Goal: Information Seeking & Learning: Learn about a topic

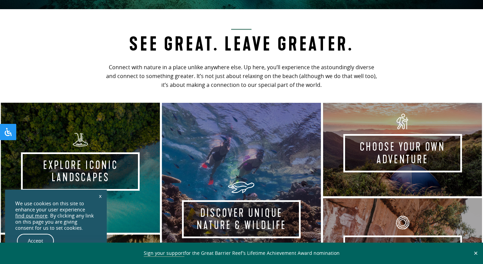
scroll to position [262, 0]
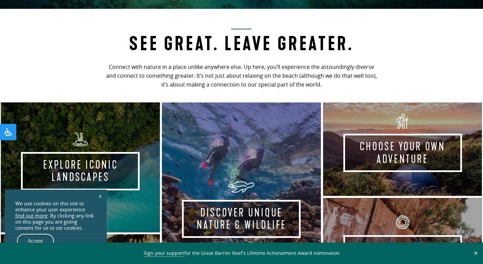
click at [98, 194] on link "x" at bounding box center [100, 195] width 9 height 15
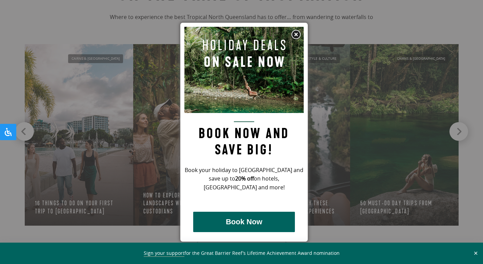
scroll to position [633, 0]
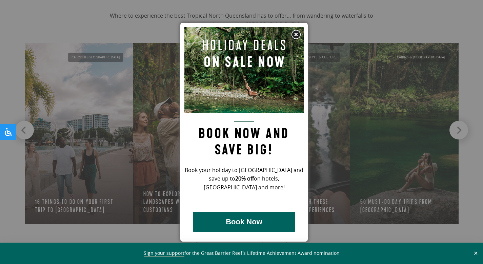
click at [294, 35] on img at bounding box center [296, 34] width 10 height 10
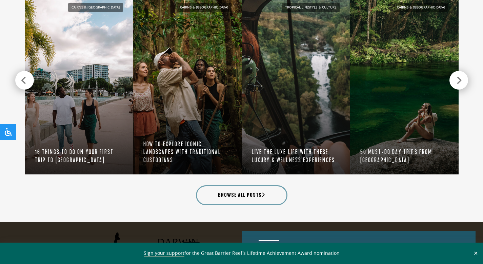
scroll to position [685, 0]
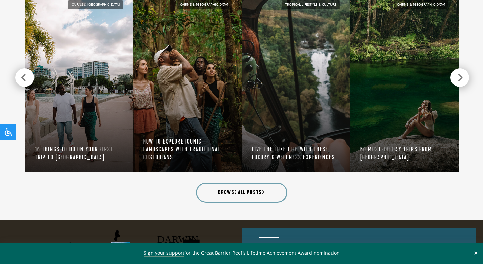
click at [457, 76] on div at bounding box center [459, 77] width 19 height 19
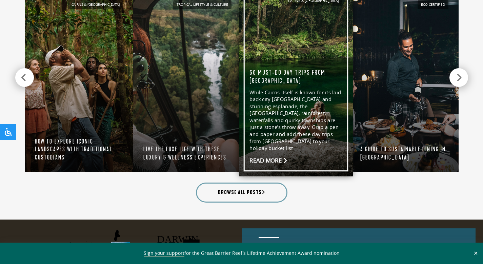
click at [301, 126] on link "Cairns & [GEOGRAPHIC_DATA] 50 must-do day trips from [GEOGRAPHIC_DATA] While [G…" at bounding box center [296, 81] width 114 height 190
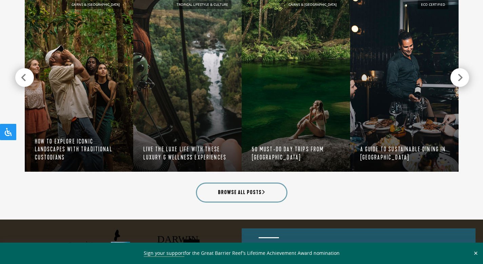
click at [459, 79] on icon at bounding box center [460, 77] width 6 height 9
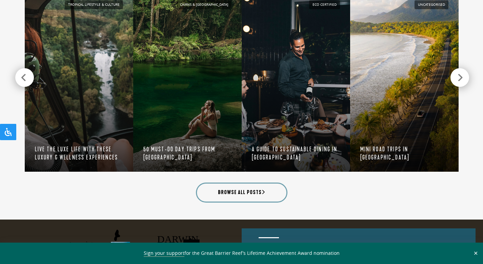
click at [459, 79] on icon at bounding box center [460, 77] width 6 height 9
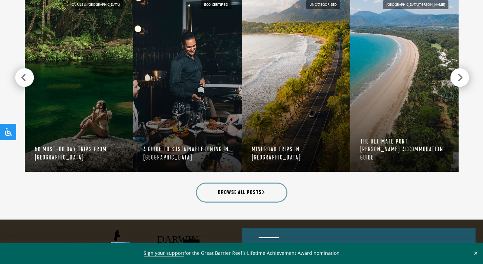
click at [459, 79] on icon at bounding box center [460, 77] width 6 height 9
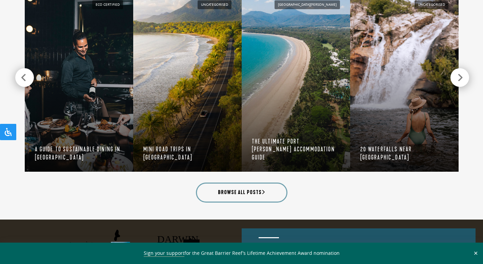
click at [454, 78] on div at bounding box center [459, 77] width 19 height 19
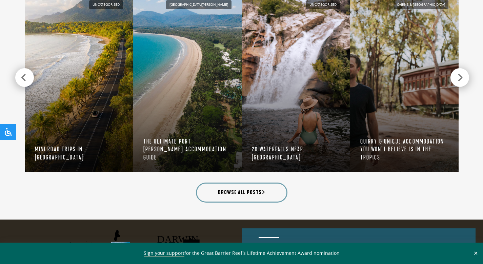
click at [454, 78] on div at bounding box center [459, 77] width 19 height 19
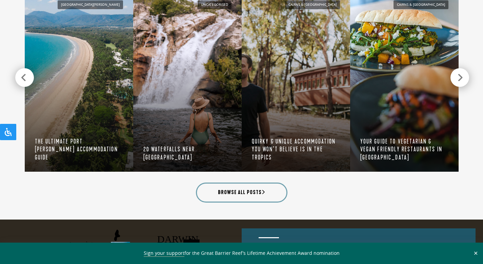
click at [454, 78] on div at bounding box center [459, 77] width 19 height 19
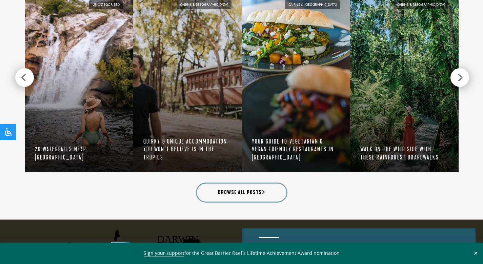
click at [454, 78] on div at bounding box center [459, 77] width 19 height 19
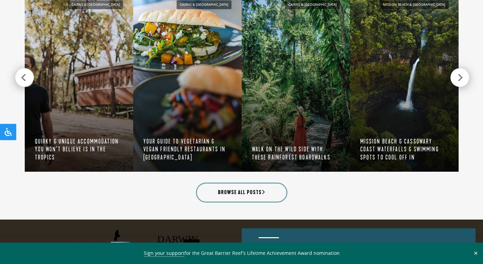
click at [454, 78] on div at bounding box center [459, 77] width 19 height 19
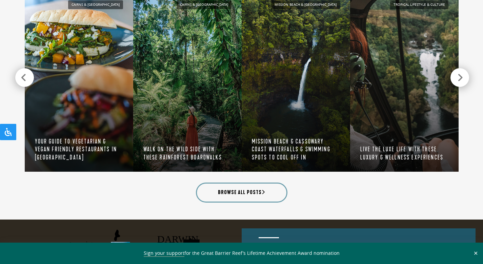
click at [454, 78] on div at bounding box center [459, 77] width 19 height 19
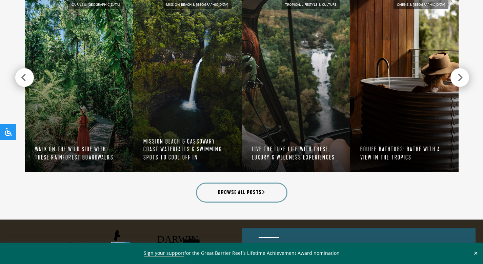
click at [454, 78] on div at bounding box center [459, 77] width 19 height 19
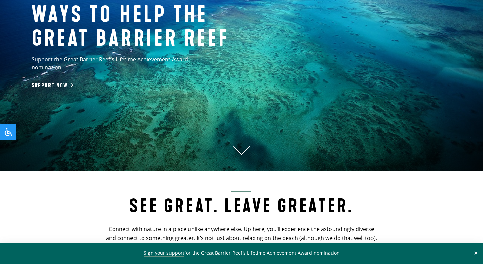
scroll to position [0, 0]
